Goal: Task Accomplishment & Management: Use online tool/utility

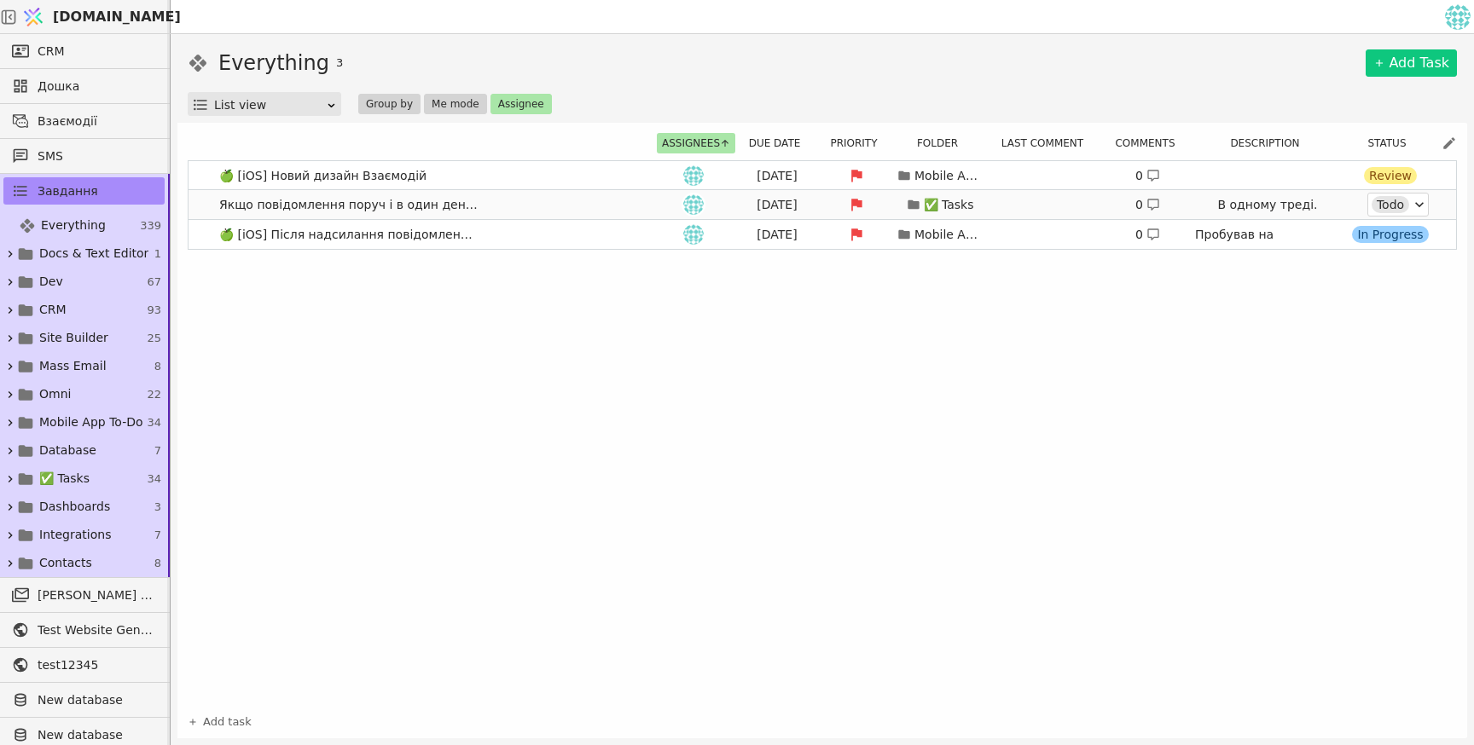
click at [1383, 207] on div "Todo" at bounding box center [1391, 204] width 38 height 17
click at [1371, 258] on div "In Progress" at bounding box center [1377, 255] width 76 height 17
click at [1370, 229] on div "In Progress" at bounding box center [1390, 234] width 76 height 17
click at [1168, 354] on div "🍏 [iOS] Новий дизайн Взаємодій Aug 25 Mobile App To-Do 0 Review Якщо повідомлен…" at bounding box center [822, 432] width 1269 height 545
